Goal: Task Accomplishment & Management: Manage account settings

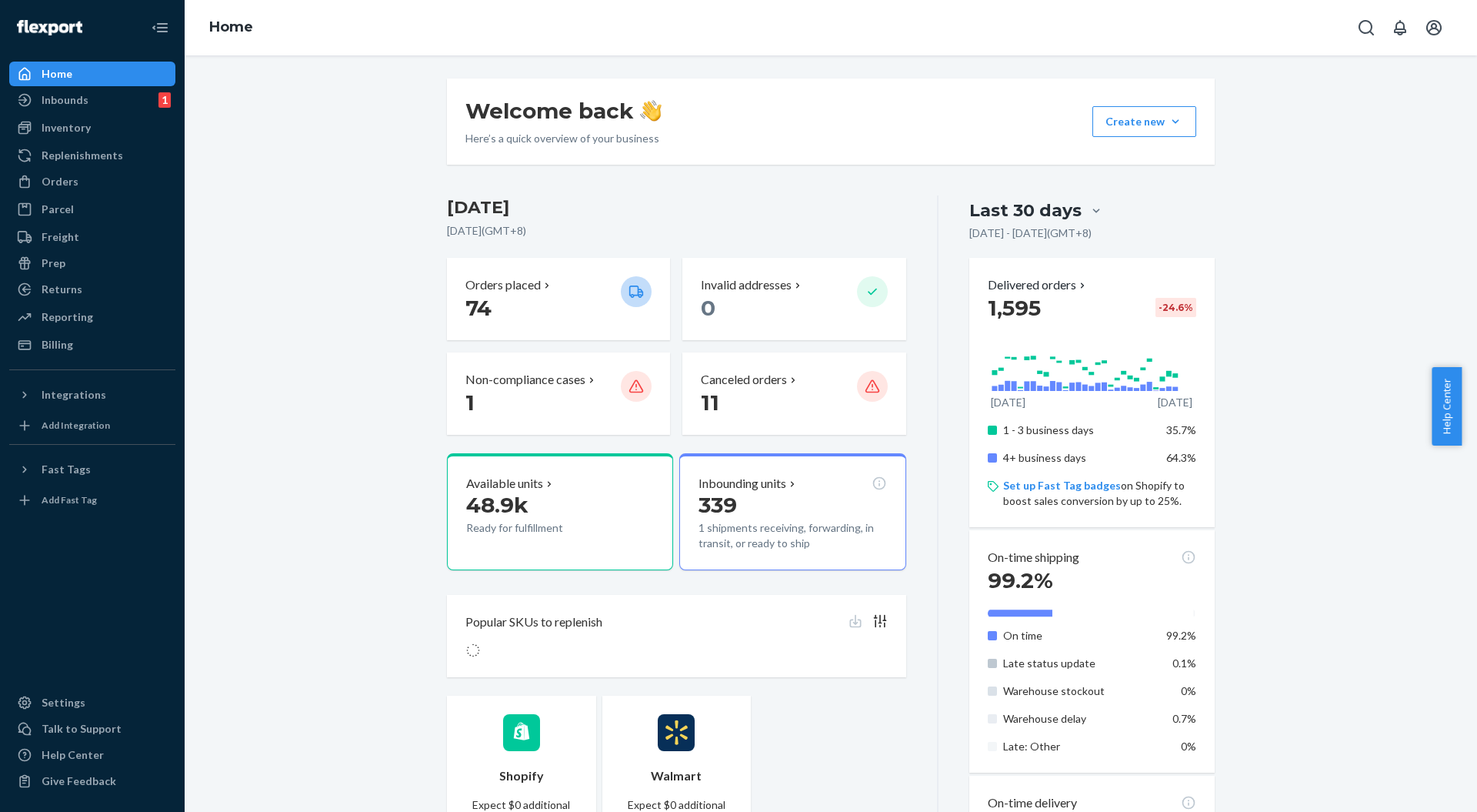
click at [715, 209] on h3 "[DATE]" at bounding box center [676, 207] width 459 height 25
click at [83, 104] on div "Inbounds" at bounding box center [65, 99] width 47 height 15
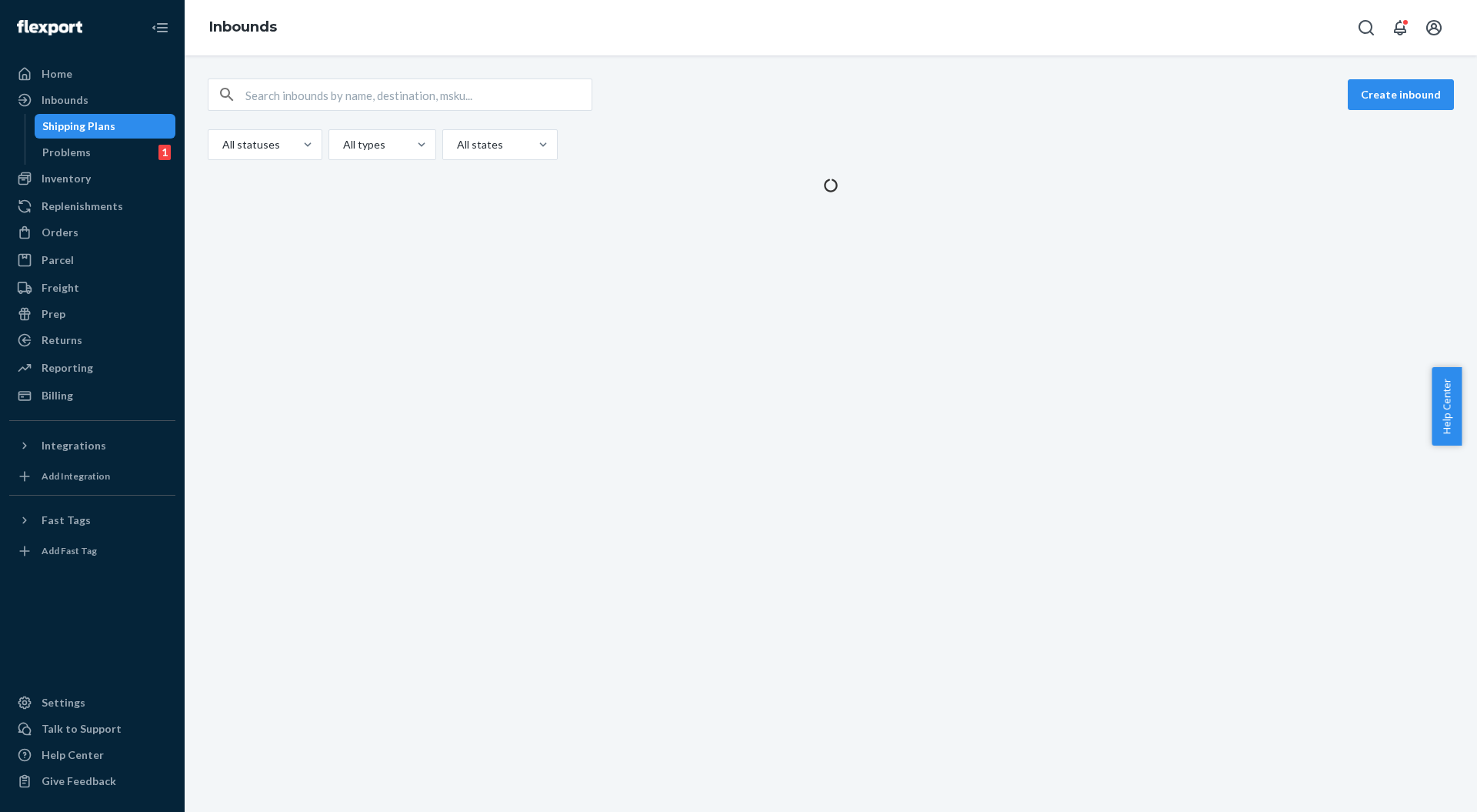
click at [904, 155] on div "All statuses All types All states" at bounding box center [831, 144] width 1246 height 31
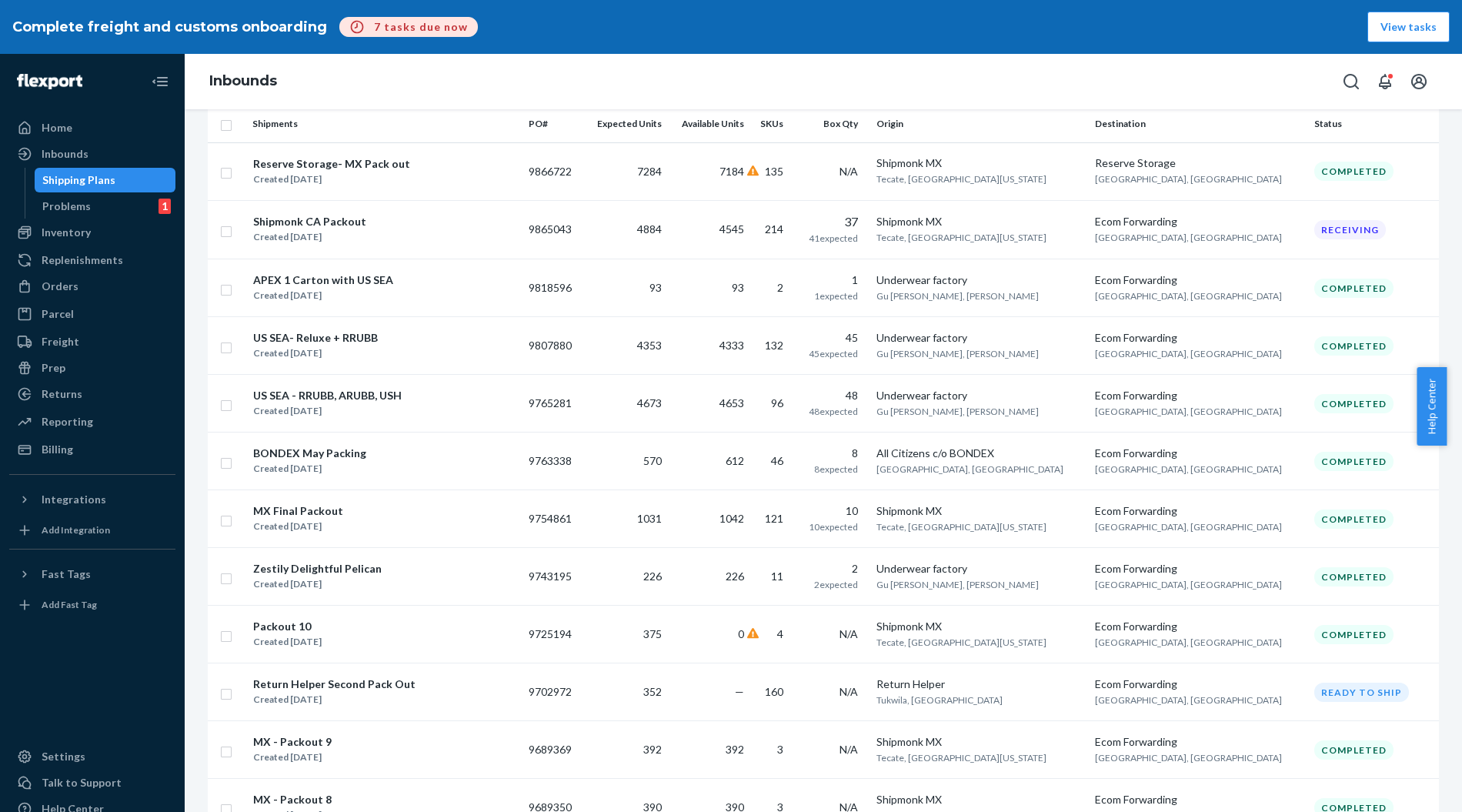
scroll to position [102, 0]
